Goal: Download file/media

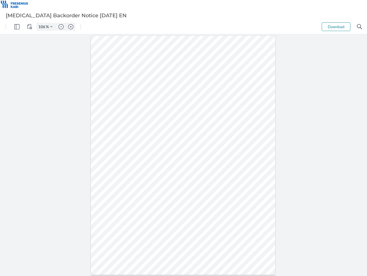
click at [17, 27] on img "Panel" at bounding box center [16, 26] width 5 height 5
click at [30, 27] on img "View Controls" at bounding box center [29, 26] width 5 height 5
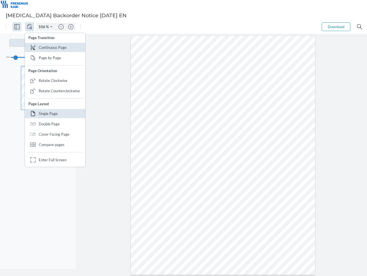
click at [43, 27] on input "106" at bounding box center [41, 26] width 9 height 5
click at [51, 39] on img "Zoom Controls" at bounding box center [183, 167] width 367 height 256
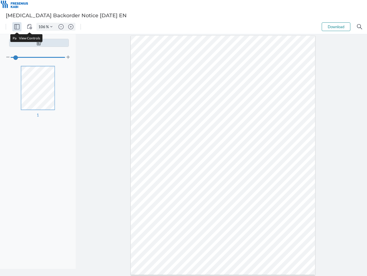
click at [61, 27] on img "Zoom out" at bounding box center [61, 26] width 5 height 5
click at [71, 27] on img "Zoom in" at bounding box center [70, 26] width 5 height 5
type input "106"
click at [336, 27] on button "Download" at bounding box center [336, 26] width 29 height 9
click at [360, 27] on img "Search" at bounding box center [359, 26] width 5 height 5
